Goal: Navigation & Orientation: Find specific page/section

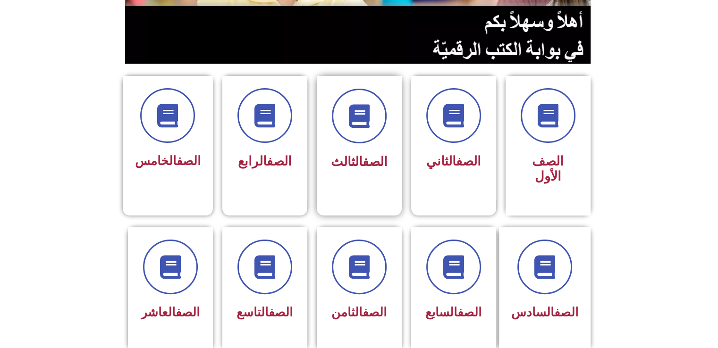
scroll to position [189, 0]
click at [255, 132] on span at bounding box center [265, 116] width 60 height 60
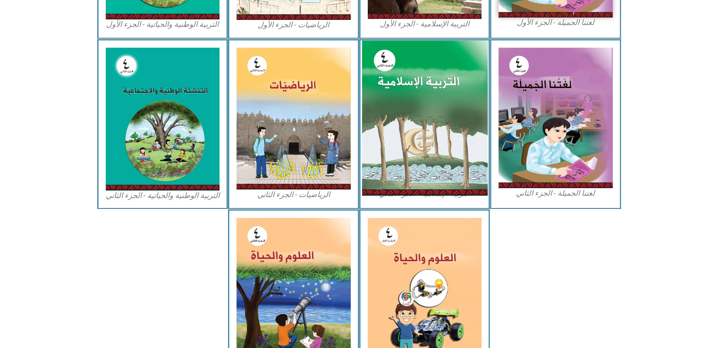
scroll to position [497, 0]
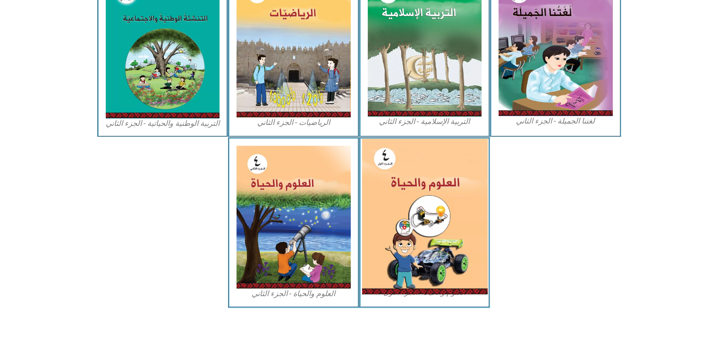
click at [439, 189] on img at bounding box center [424, 217] width 126 height 156
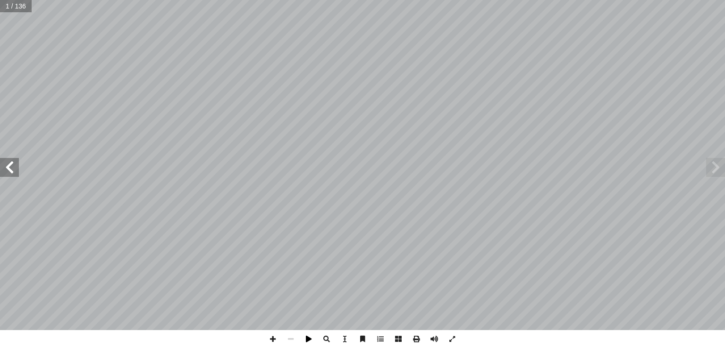
click at [310, 340] on span at bounding box center [309, 339] width 18 height 18
click at [307, 338] on span at bounding box center [309, 339] width 18 height 18
